Goal: Navigation & Orientation: Find specific page/section

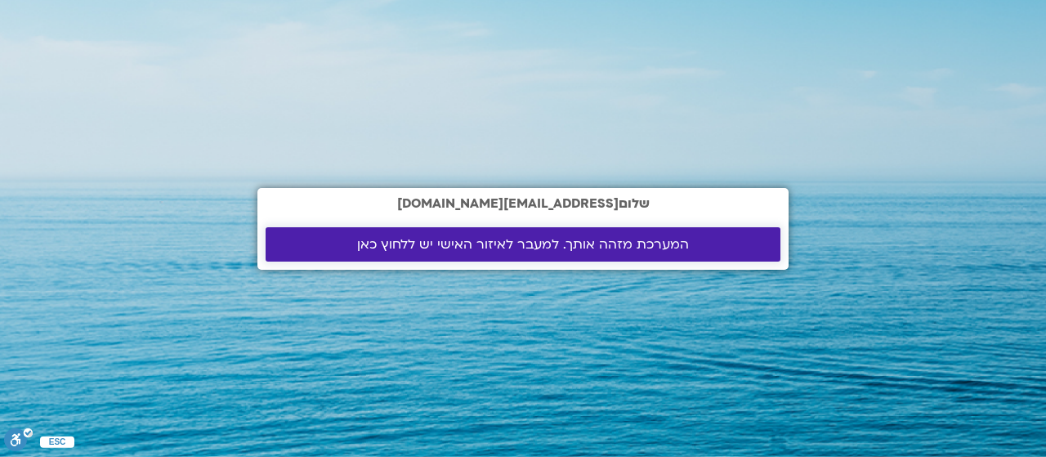
click at [543, 252] on span "המערכת מזהה אותך. למעבר לאיזור האישי יש ללחוץ כאן" at bounding box center [523, 244] width 332 height 15
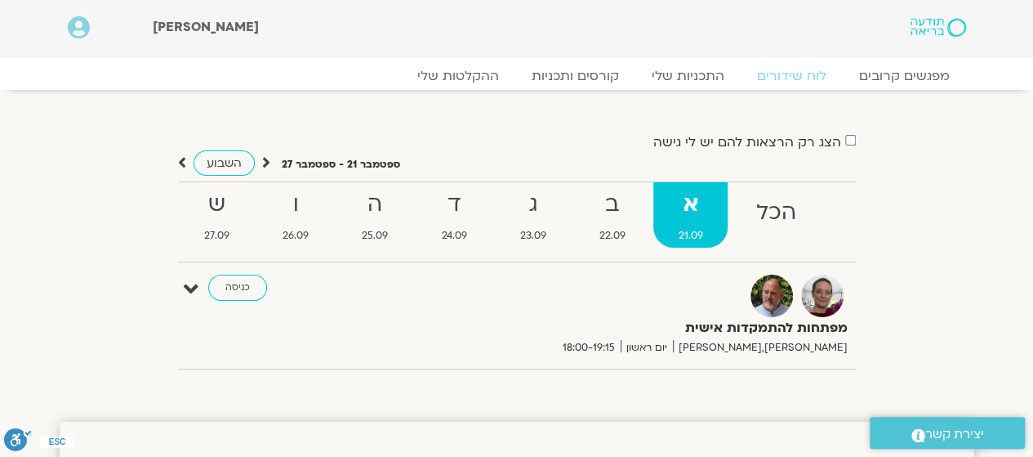
click at [685, 54] on div "[PERSON_NAME] Main Menu אזור אישי הזמנות התנתקות פרטי המורה הוספת אירוע" at bounding box center [428, 29] width 755 height 58
click at [678, 73] on link "התכניות שלי" at bounding box center [688, 76] width 127 height 20
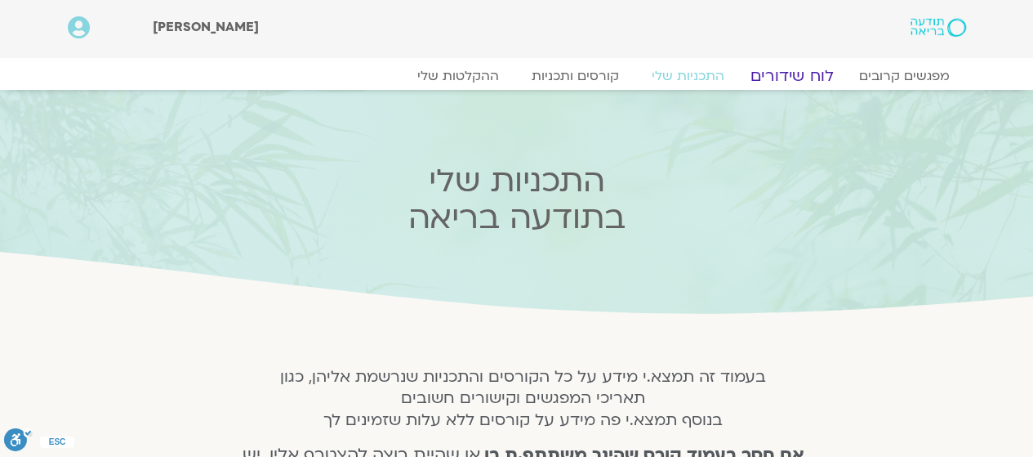
click at [800, 71] on link "לוח שידורים" at bounding box center [791, 76] width 123 height 20
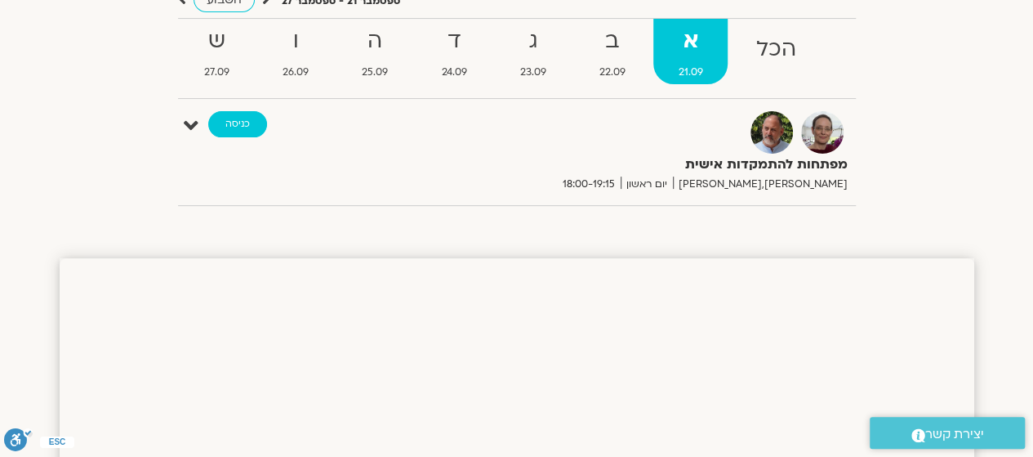
click at [224, 125] on link "כניסה" at bounding box center [237, 124] width 59 height 26
